Goal: Use online tool/utility: Use online tool/utility

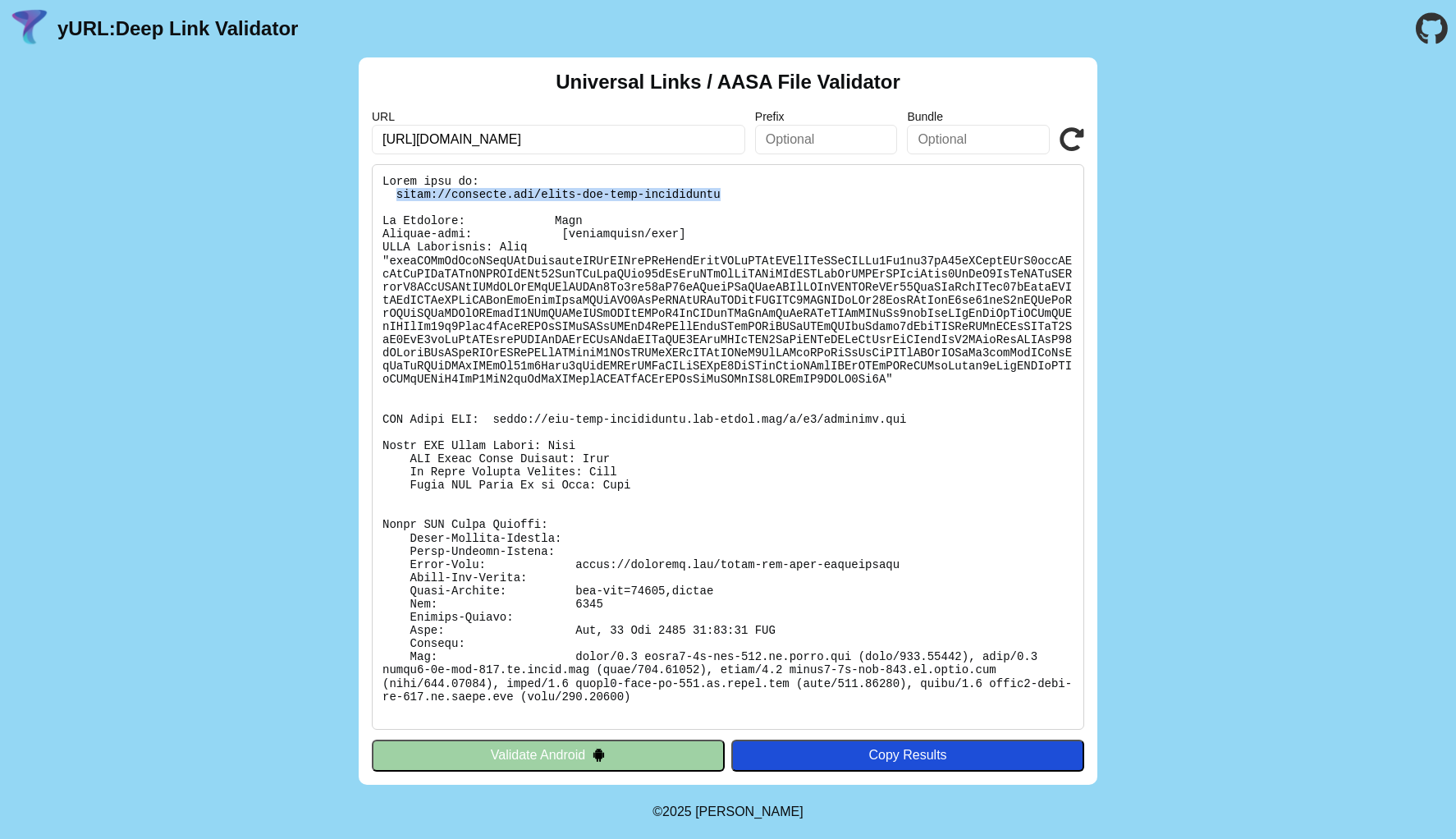
drag, startPoint x: 395, startPoint y: 193, endPoint x: 744, endPoint y: 195, distance: 349.0
click at [746, 195] on pre at bounding box center [728, 447] width 712 height 566
copy pre "[URL][DOMAIN_NAME]"
drag, startPoint x: 493, startPoint y: 416, endPoint x: 1009, endPoint y: 416, distance: 516.0
click at [1009, 416] on pre at bounding box center [728, 447] width 712 height 566
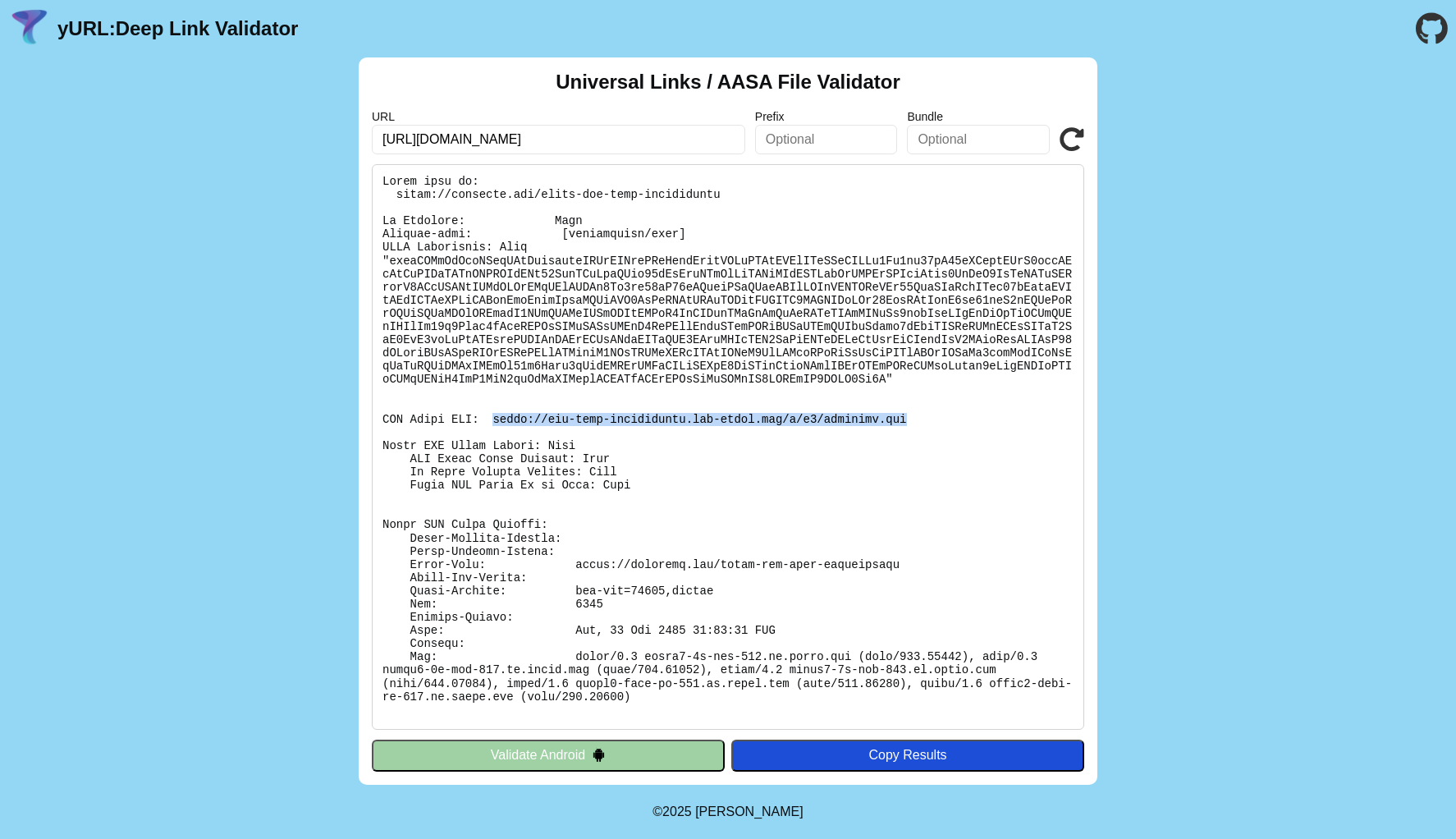
copy pre "[URL][DOMAIN_NAME][DOMAIN_NAME]"
click at [608, 136] on input "[URL][DOMAIN_NAME]" at bounding box center [558, 140] width 374 height 29
drag, startPoint x: 571, startPoint y: 561, endPoint x: 1032, endPoint y: 561, distance: 461.0
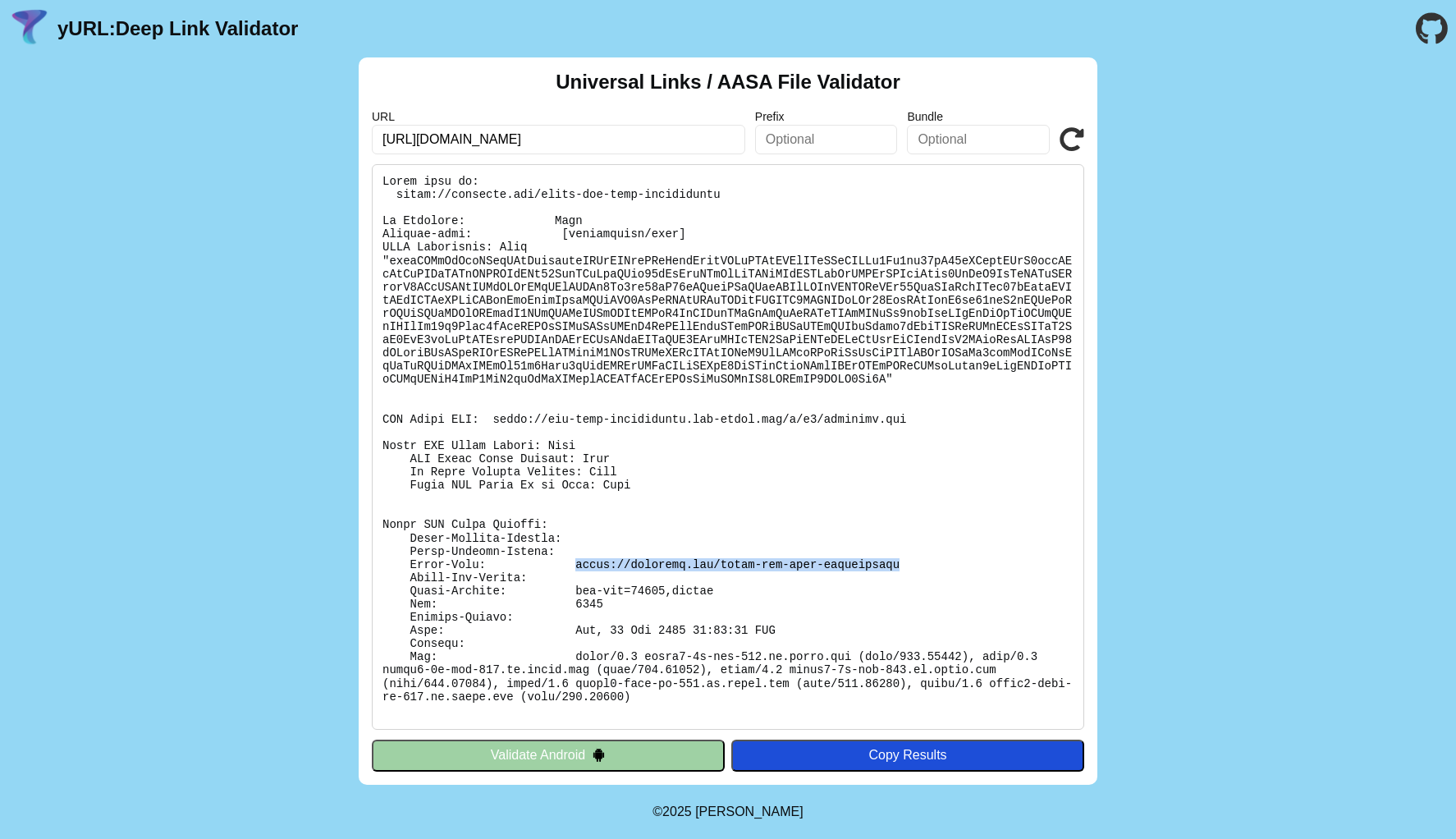
click at [1033, 561] on pre at bounding box center [728, 447] width 712 height 566
copy pre "[URL][DOMAIN_NAME]"
click at [728, 420] on pre at bounding box center [728, 447] width 712 height 566
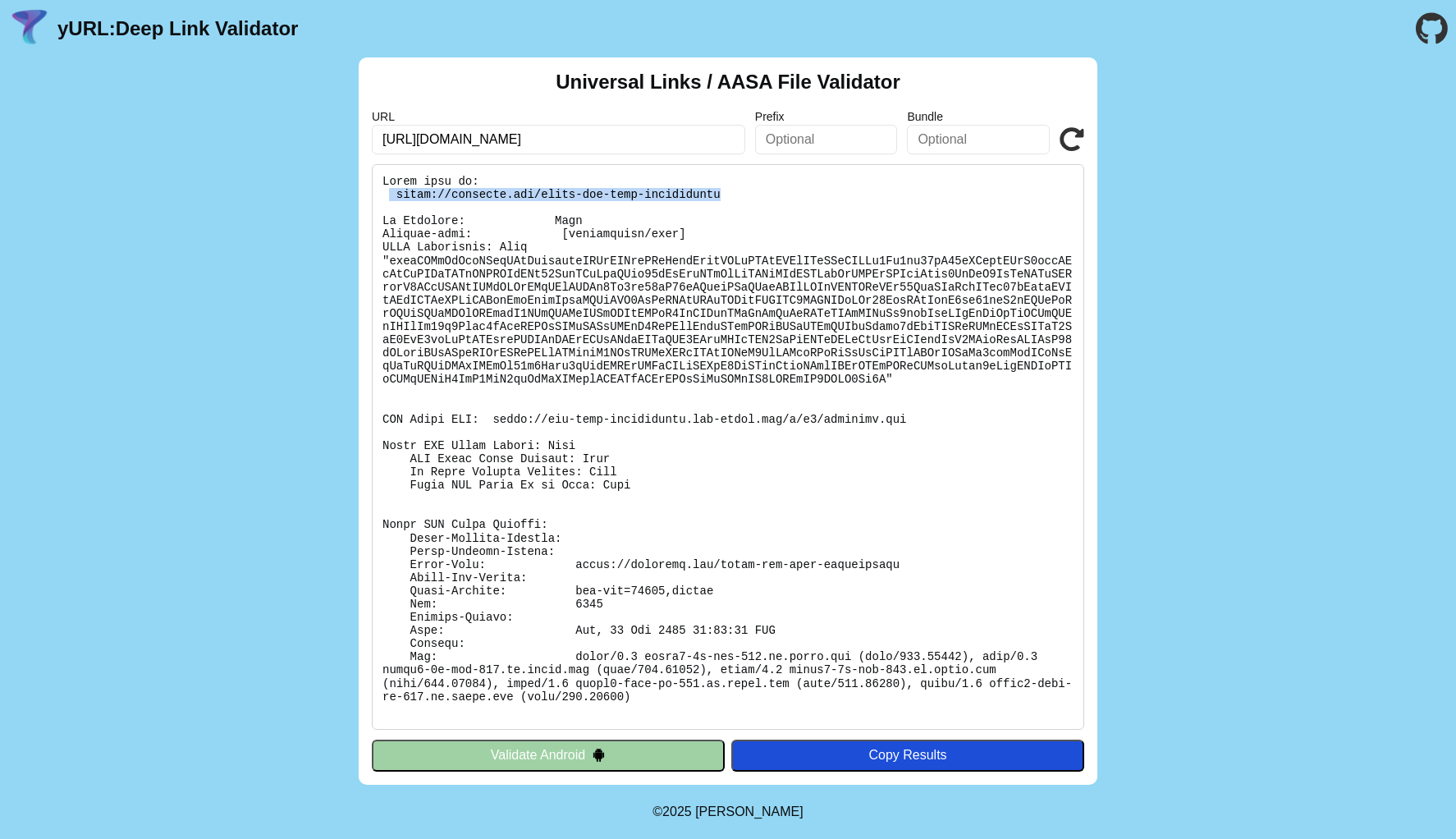
drag, startPoint x: 770, startPoint y: 196, endPoint x: 392, endPoint y: 196, distance: 378.0
click at [392, 196] on pre at bounding box center [728, 447] width 712 height 566
copy pre "[URL][DOMAIN_NAME]"
